Goal: Task Accomplishment & Management: Manage account settings

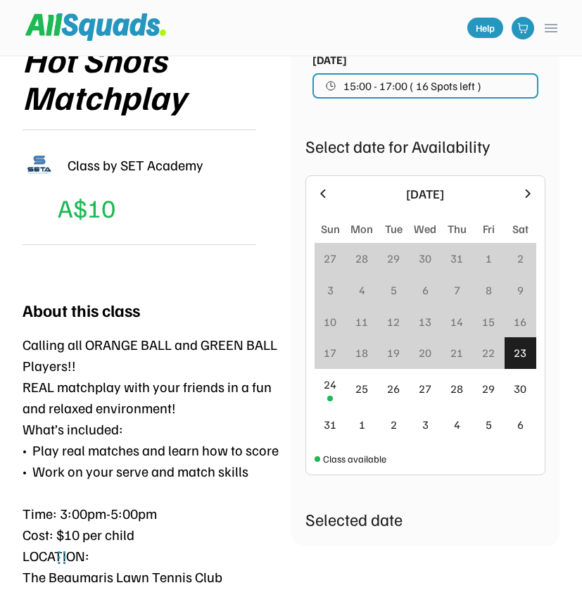
scroll to position [230, 0]
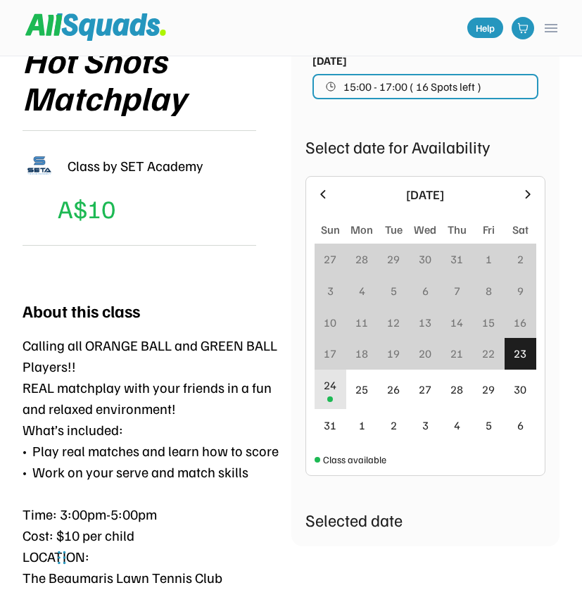
click at [328, 389] on div "24" at bounding box center [330, 384] width 13 height 17
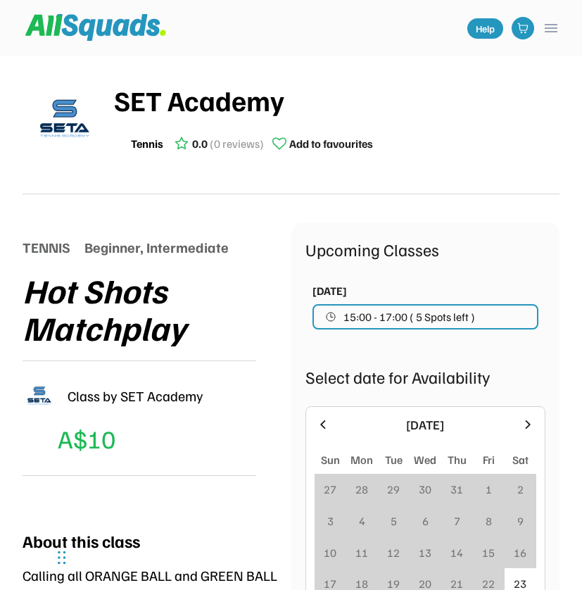
scroll to position [0, 0]
click at [551, 30] on button "menu" at bounding box center [550, 28] width 17 height 17
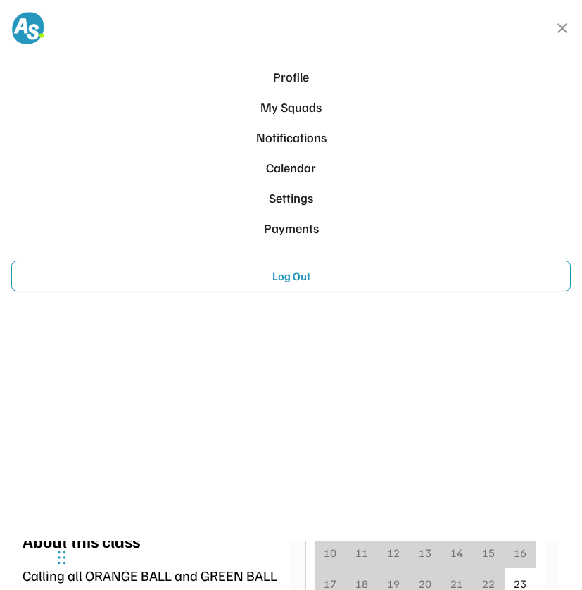
click at [272, 103] on div "My Squads" at bounding box center [291, 107] width 548 height 19
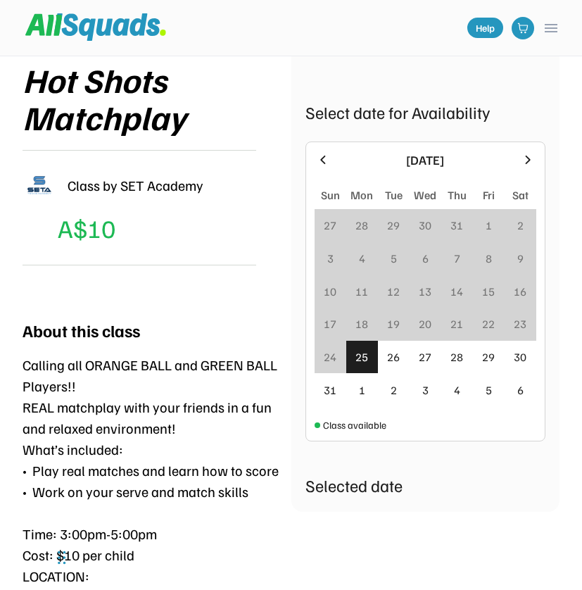
scroll to position [219, 0]
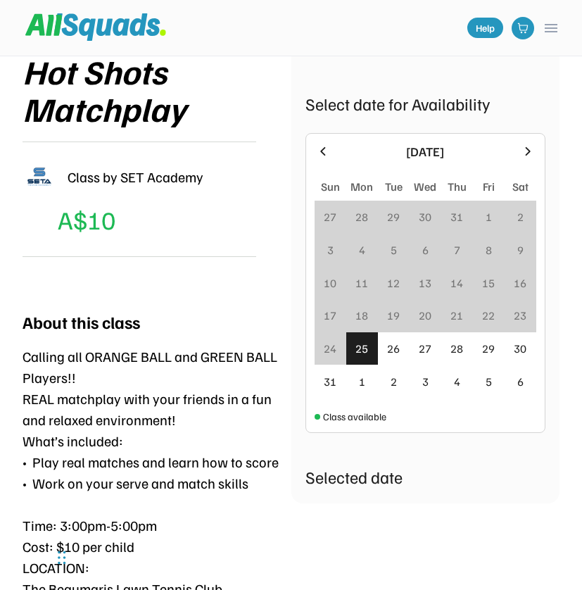
click at [325, 350] on div "24" at bounding box center [330, 348] width 13 height 17
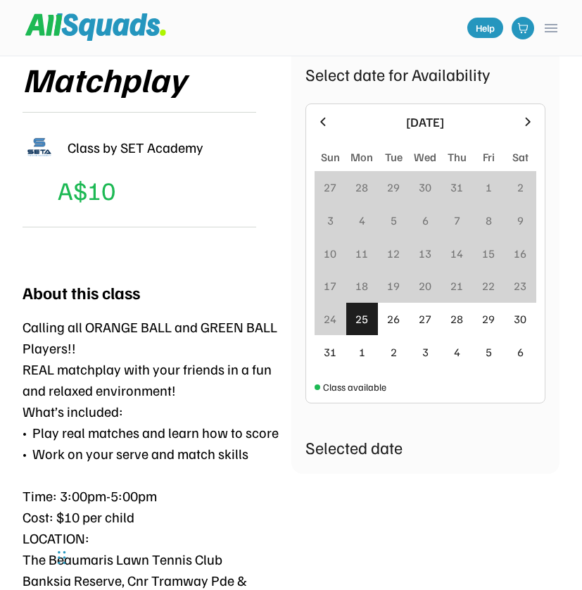
scroll to position [245, 0]
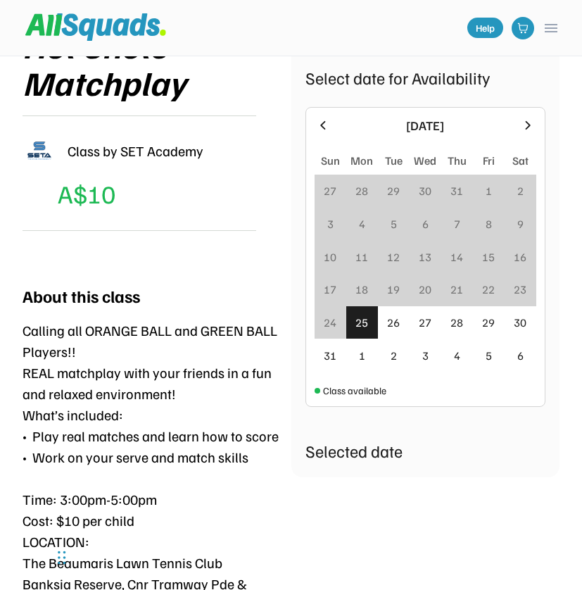
click at [322, 325] on div "24" at bounding box center [331, 322] width 32 height 33
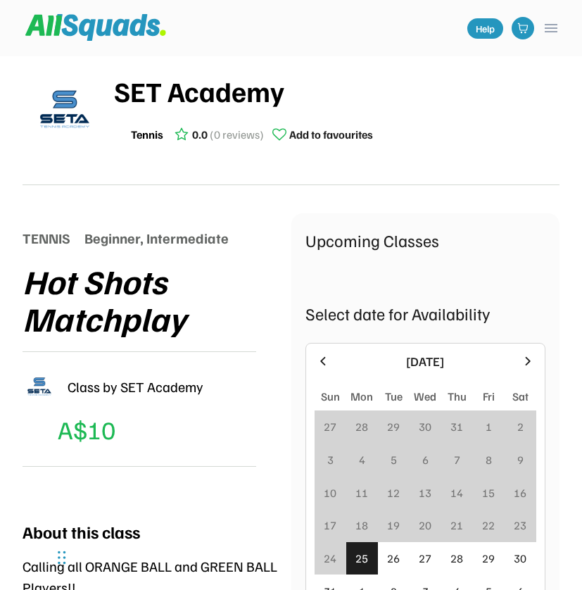
scroll to position [11, 0]
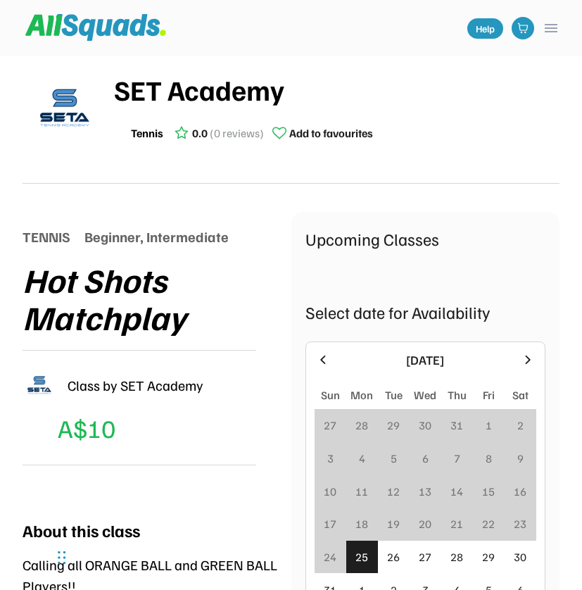
click at [554, 28] on button "menu" at bounding box center [550, 28] width 17 height 17
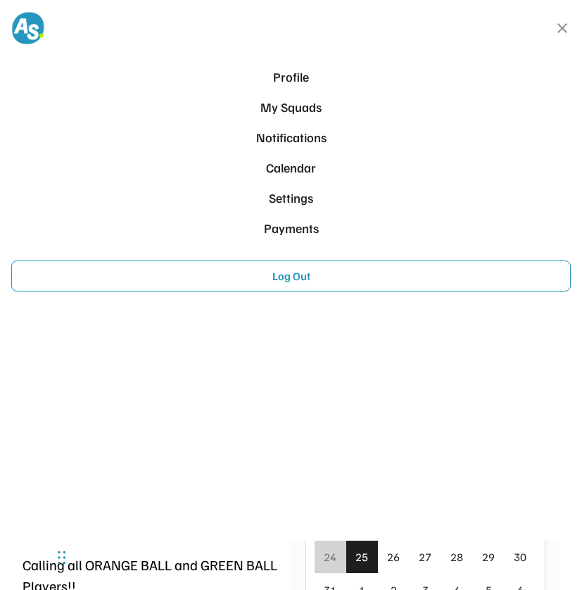
click at [269, 231] on div "Payments" at bounding box center [291, 228] width 548 height 19
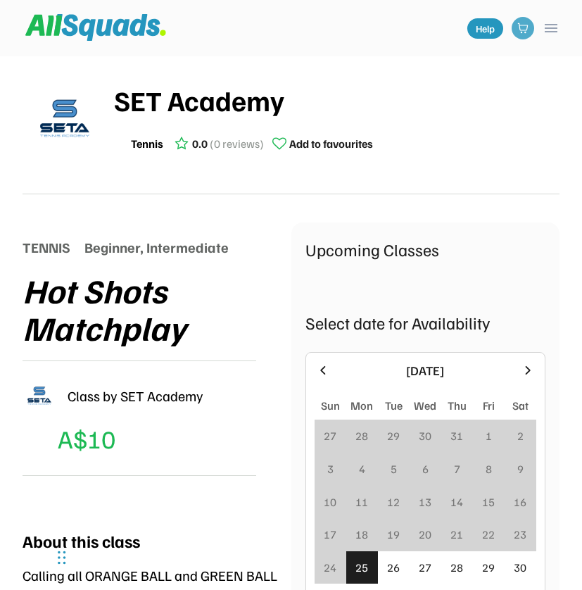
click at [522, 27] on img at bounding box center [522, 28] width 11 height 11
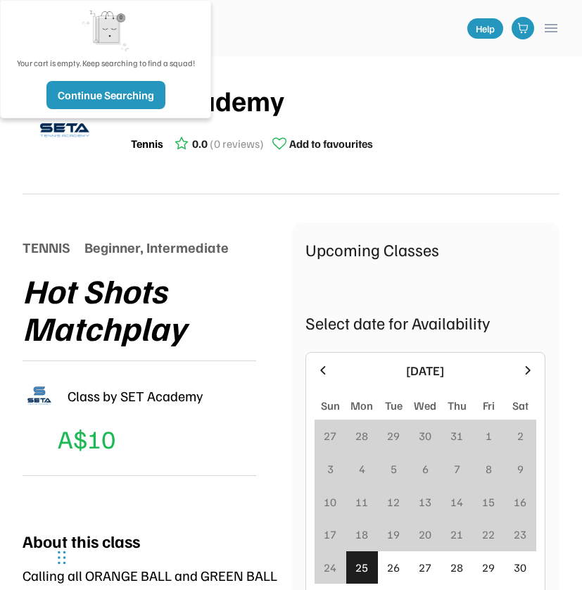
click at [276, 62] on div "SET Academy Tennis 0.0 (0 reviews) Add to favourites" at bounding box center [291, 125] width 537 height 138
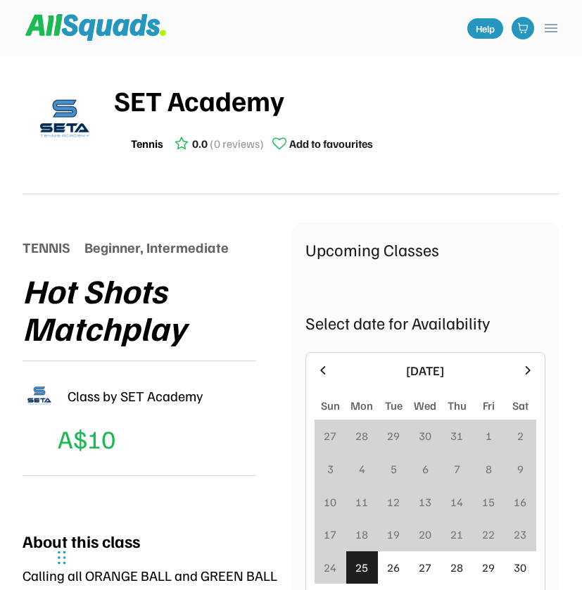
click at [552, 23] on button "menu" at bounding box center [550, 28] width 17 height 17
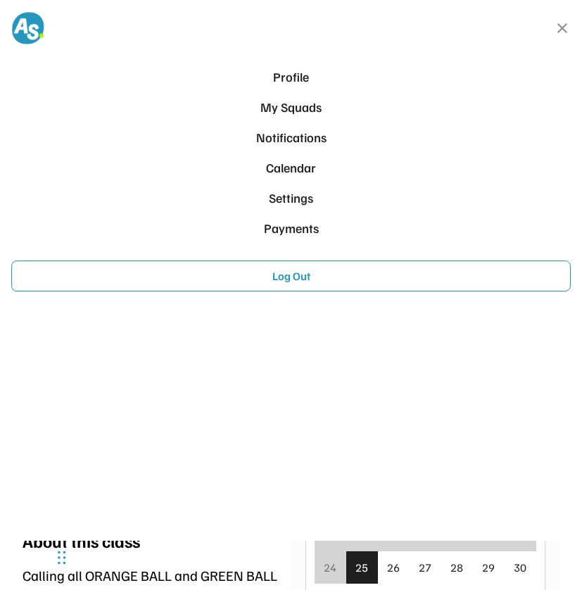
click at [286, 76] on div "Profile" at bounding box center [291, 77] width 548 height 19
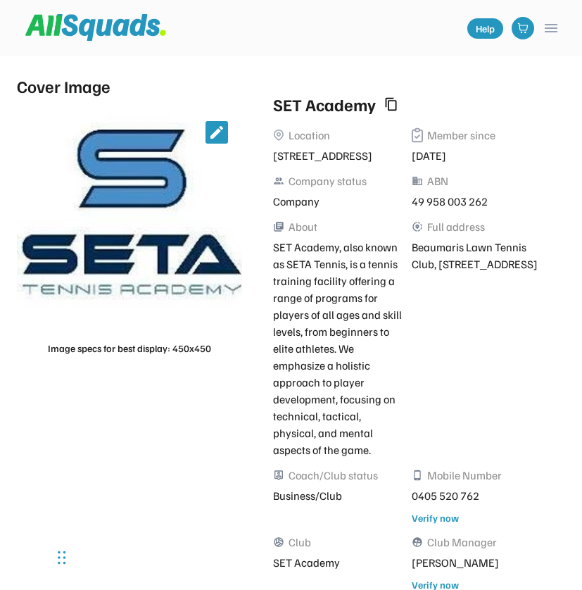
click at [552, 29] on button "menu" at bounding box center [550, 28] width 17 height 17
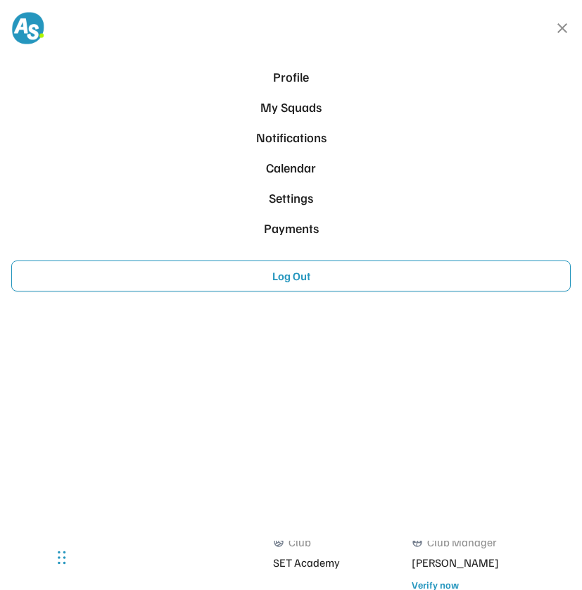
click at [283, 167] on div "Calendar" at bounding box center [291, 167] width 548 height 19
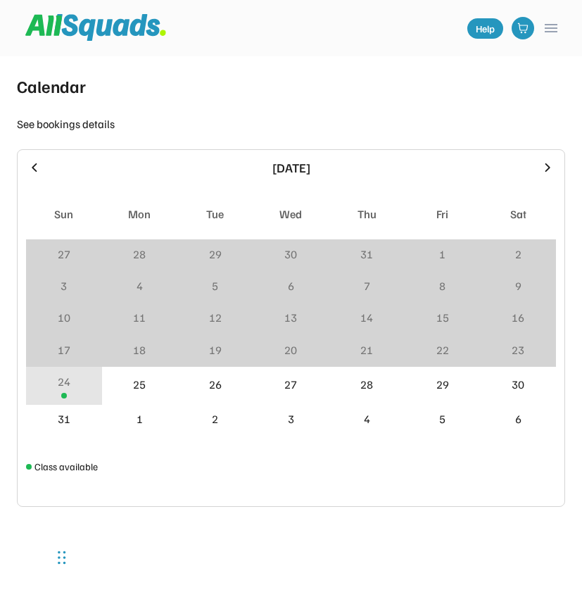
click at [60, 390] on div "24" at bounding box center [64, 385] width 76 height 37
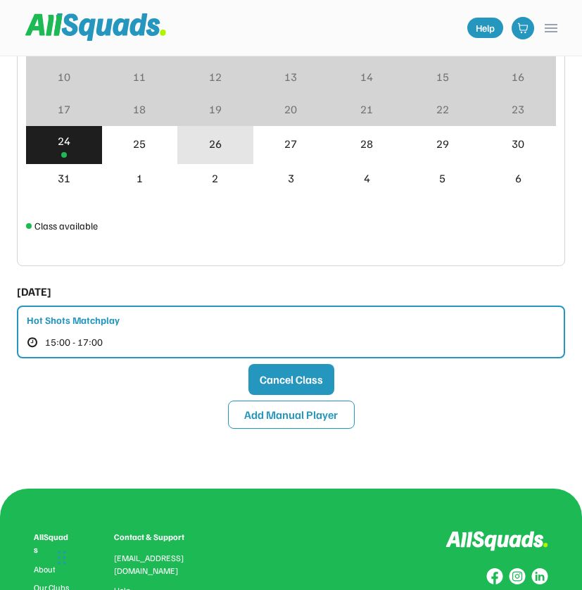
scroll to position [248, 0]
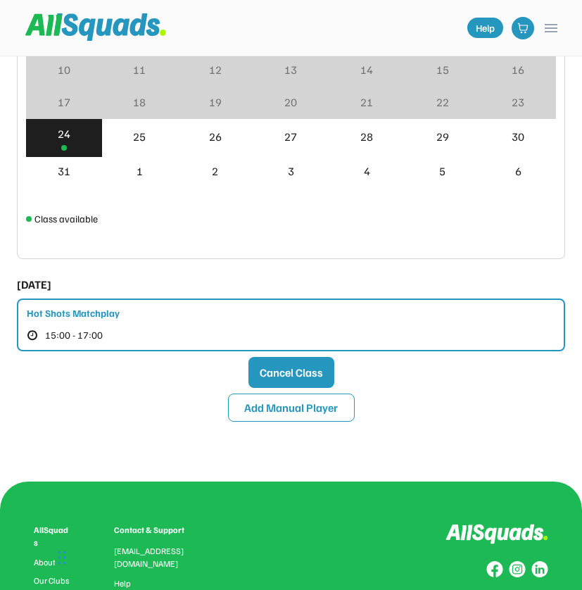
click at [148, 329] on button "15:00 - 17:00" at bounding box center [107, 335] width 161 height 18
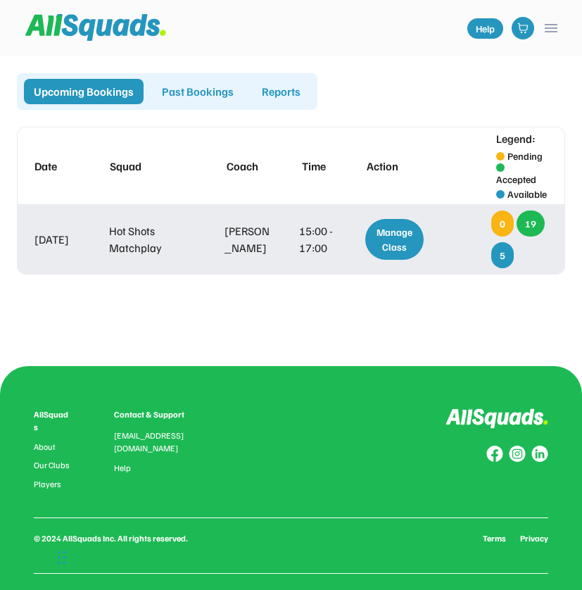
click at [388, 234] on div "Manage Class" at bounding box center [394, 239] width 58 height 41
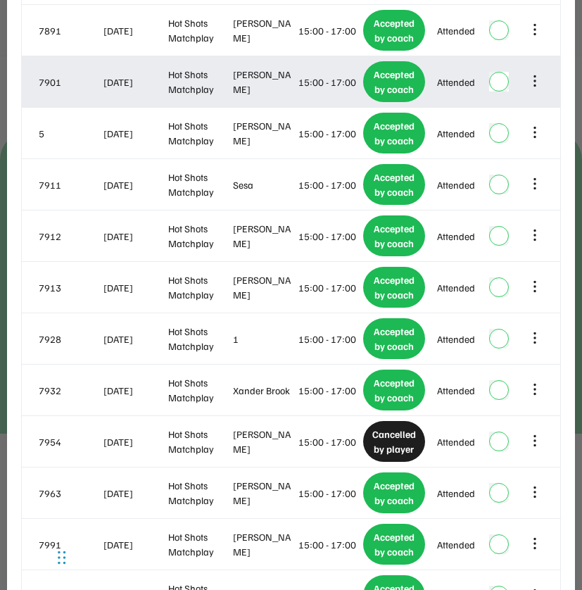
scroll to position [235, 0]
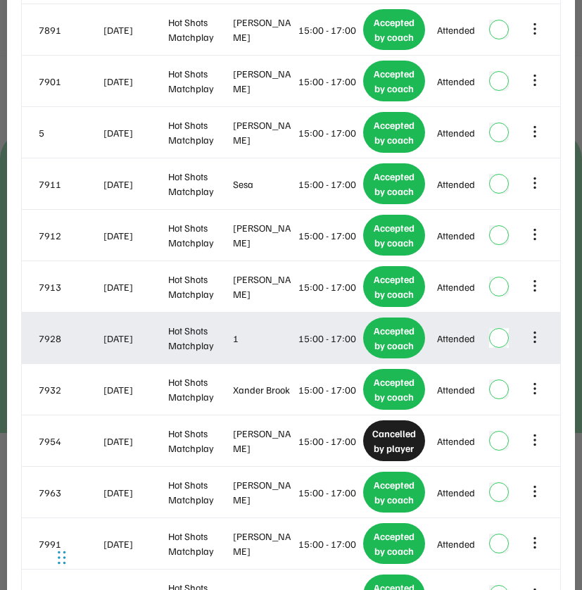
click at [535, 333] on icon at bounding box center [534, 336] width 15 height 15
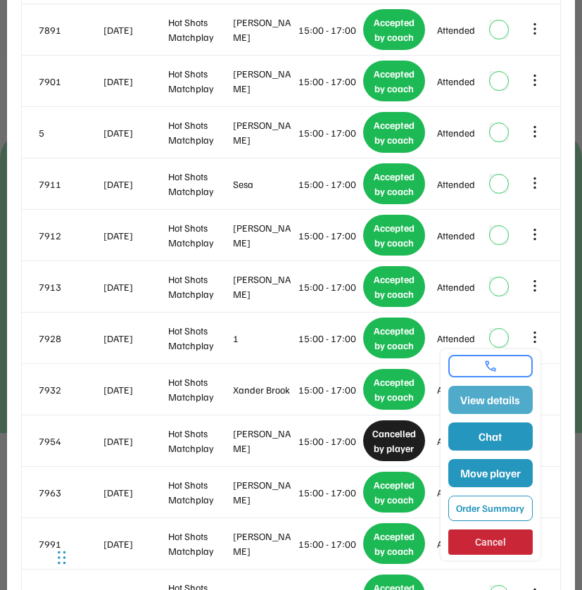
click at [476, 403] on button "View details" at bounding box center [490, 400] width 84 height 28
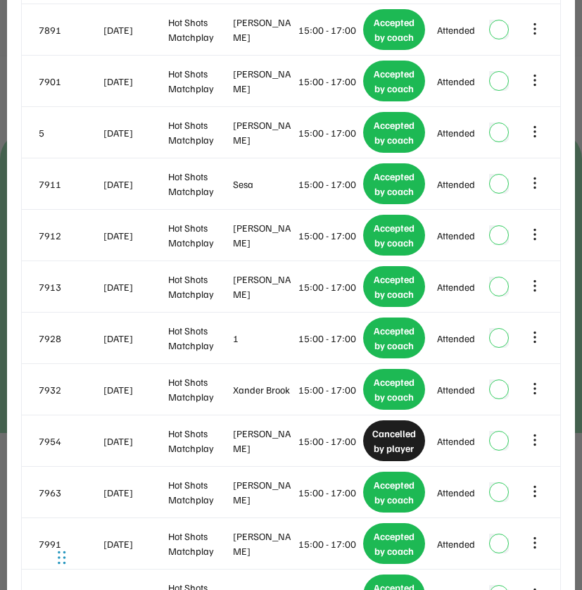
type input "*"
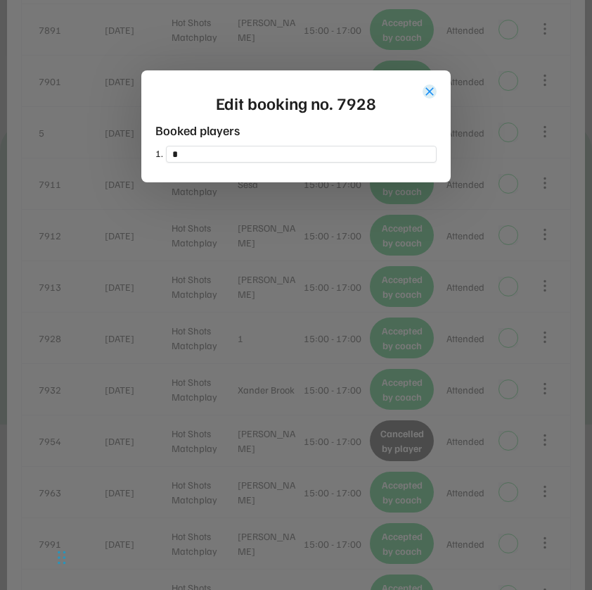
click at [426, 86] on button "close" at bounding box center [430, 91] width 14 height 14
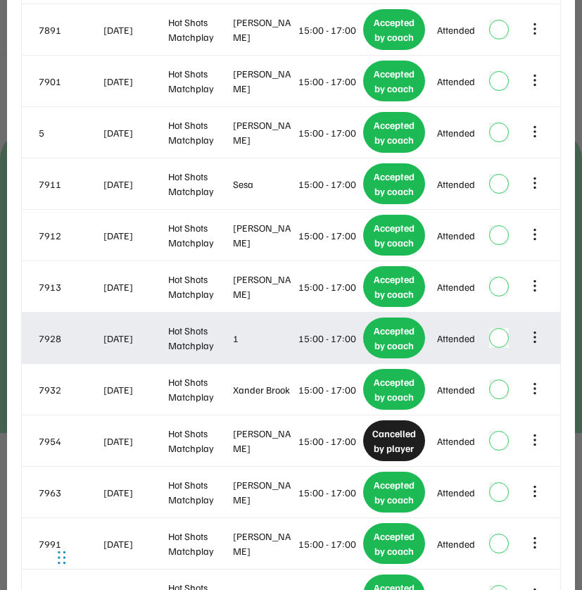
click at [535, 333] on icon at bounding box center [534, 336] width 15 height 15
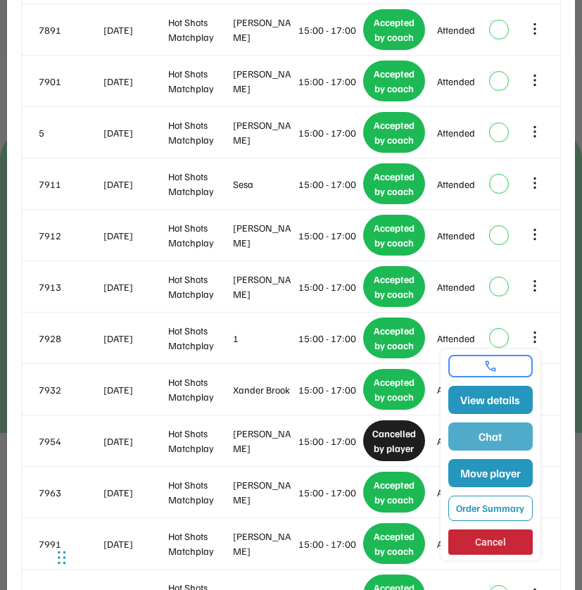
click at [487, 436] on button "Chat" at bounding box center [490, 436] width 84 height 28
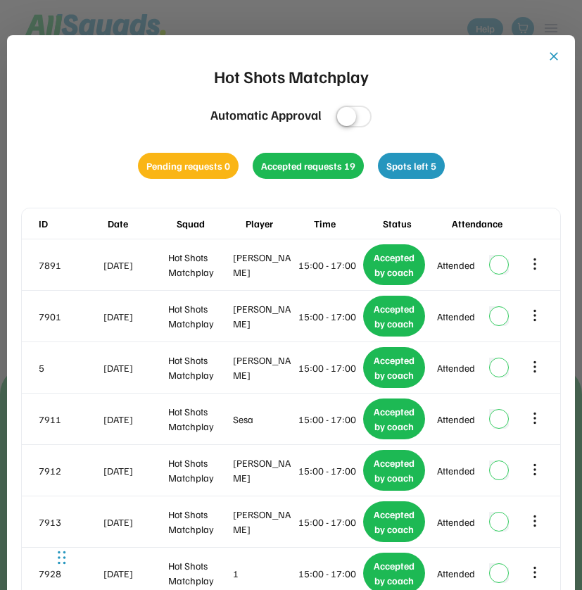
scroll to position [0, 0]
click at [554, 57] on button "close" at bounding box center [554, 56] width 14 height 14
